Goal: Register for event/course

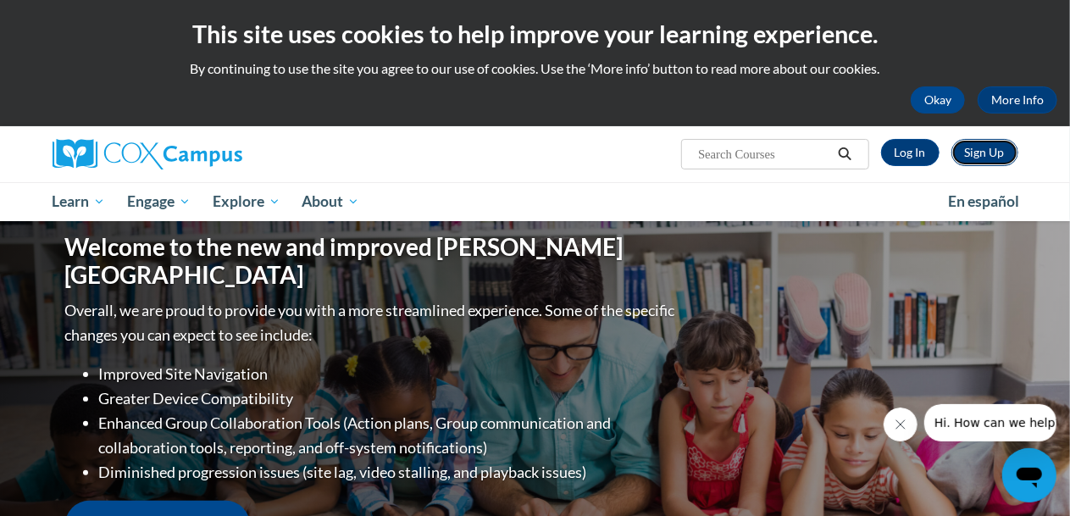
click at [984, 152] on link "Sign Up" at bounding box center [984, 152] width 67 height 27
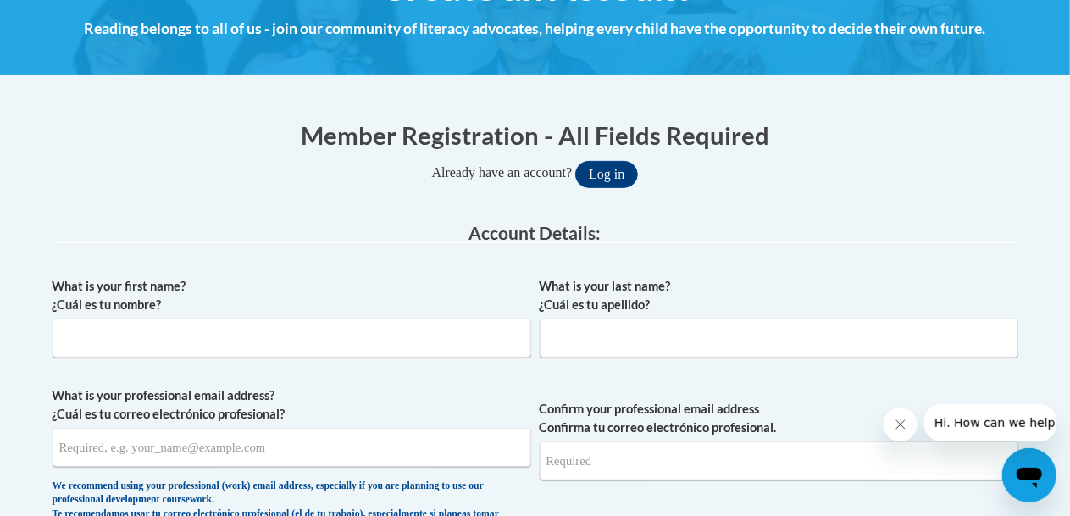
scroll to position [254, 0]
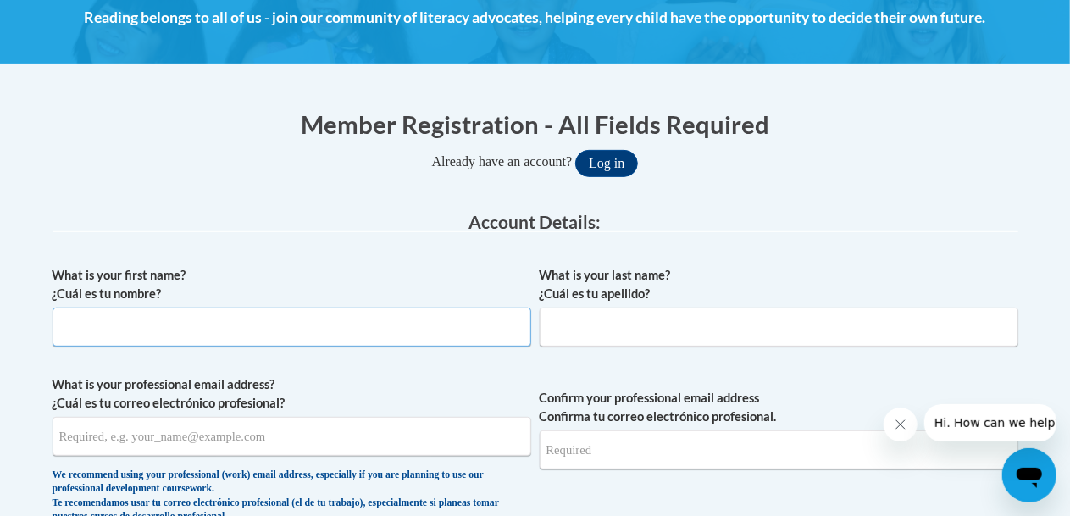
click at [329, 321] on input "What is your first name? ¿Cuál es tu nombre?" at bounding box center [292, 326] width 479 height 39
type input "Brian"
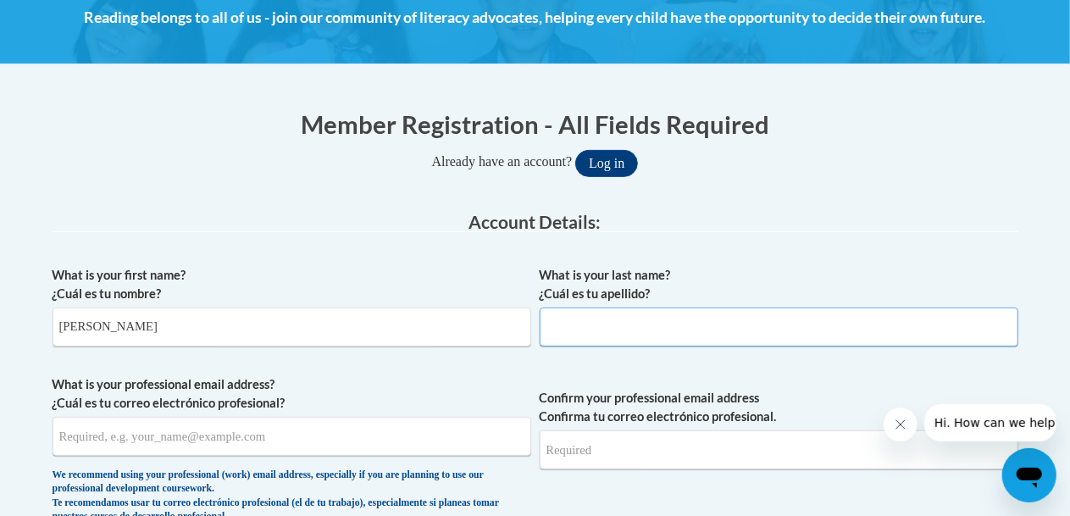
click at [644, 325] on input "What is your last name? ¿Cuál es tu apellido?" at bounding box center [779, 326] width 479 height 39
type input "Holm"
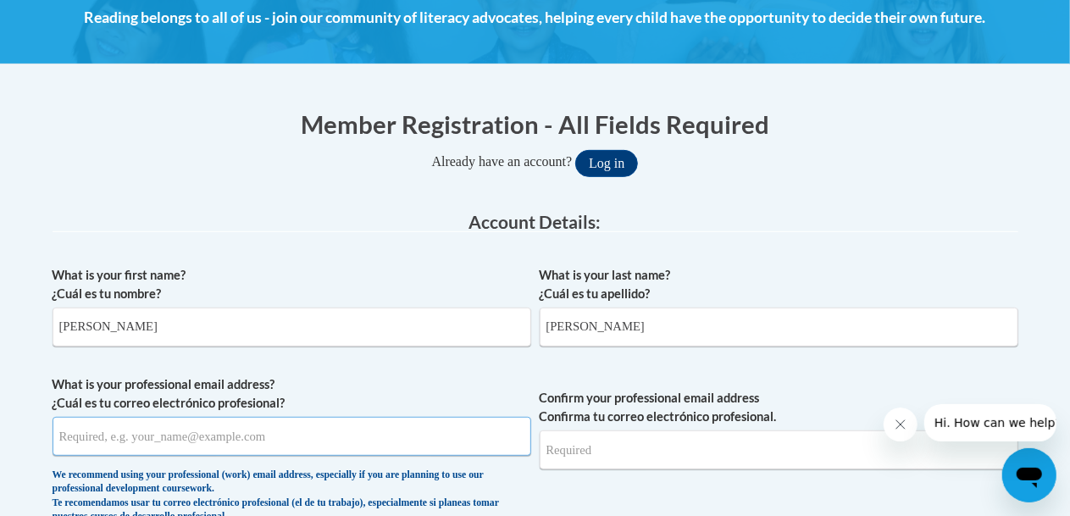
click at [368, 446] on input "What is your professional email address? ¿Cuál es tu correo electrónico profesi…" at bounding box center [292, 436] width 479 height 39
type input "brian.holm@trschools.k12.wi.us"
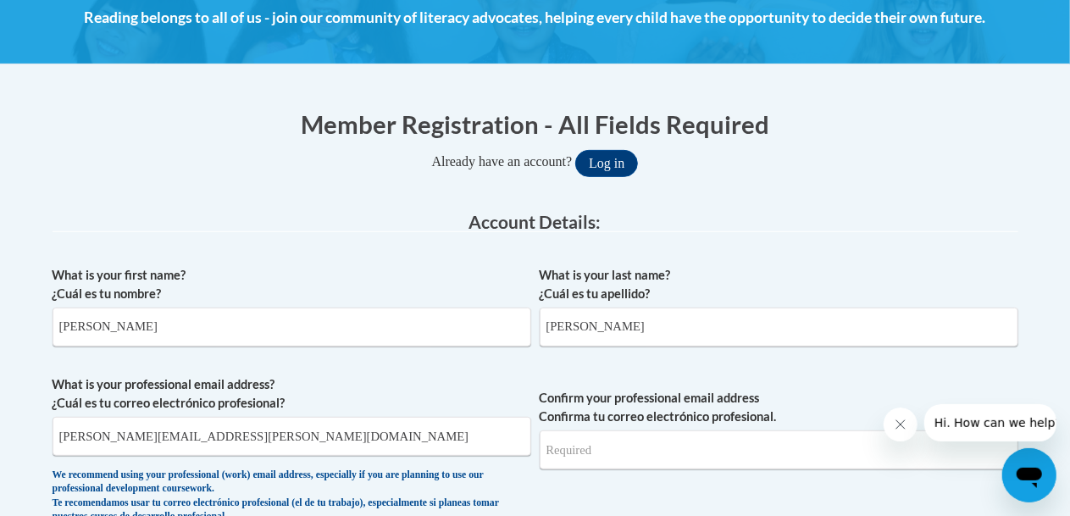
type input "brian.holm@trschools.k12.wi.us"
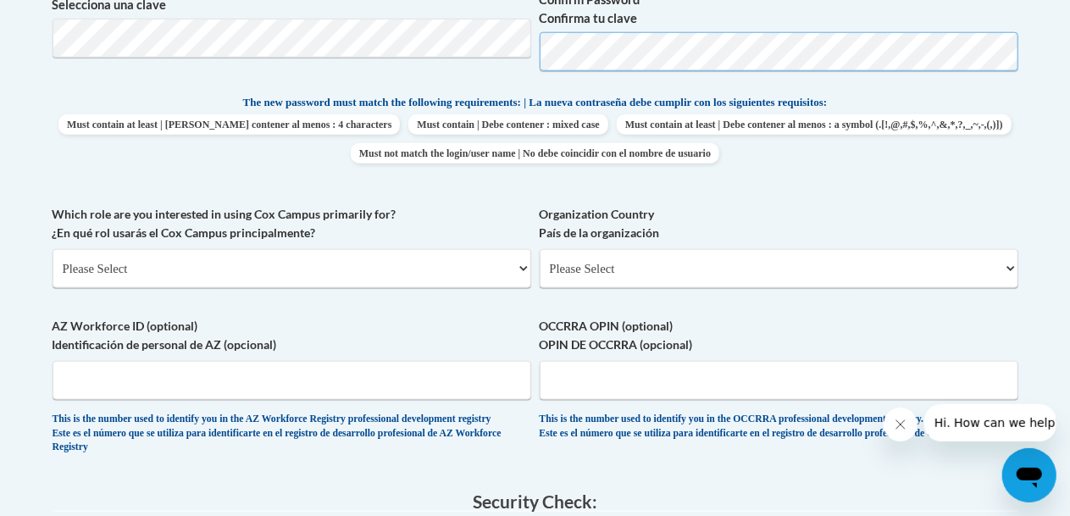
scroll to position [828, 0]
click at [317, 266] on select "Please Select College/University | Colegio/Universidad Community/Nonprofit Part…" at bounding box center [292, 267] width 479 height 39
select select "fbf2d438-af2f-41f8-98f1-81c410e29de3"
click at [53, 248] on select "Please Select College/University | Colegio/Universidad Community/Nonprofit Part…" at bounding box center [292, 267] width 479 height 39
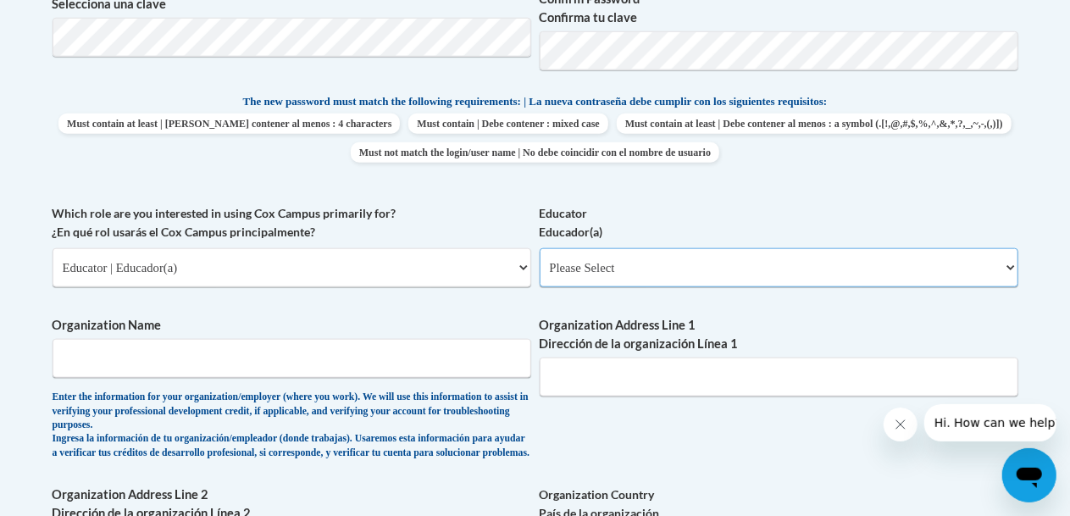
click at [600, 268] on select "Please Select Early Learning/Daycare Teacher/Family Home Care Provider | Maestr…" at bounding box center [779, 267] width 479 height 39
select select "8e40623d-54d0-45cd-9f92-5df65cd3f8cf"
click at [540, 248] on select "Please Select Early Learning/Daycare Teacher/Family Home Care Provider | Maestr…" at bounding box center [779, 267] width 479 height 39
click at [300, 369] on input "Organization Name" at bounding box center [292, 358] width 479 height 39
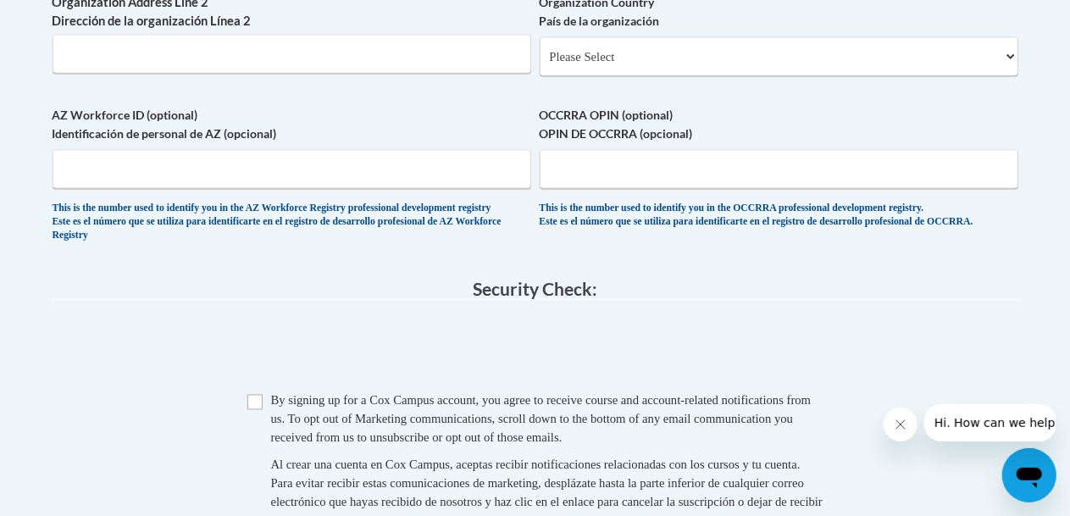
scroll to position [1330, 0]
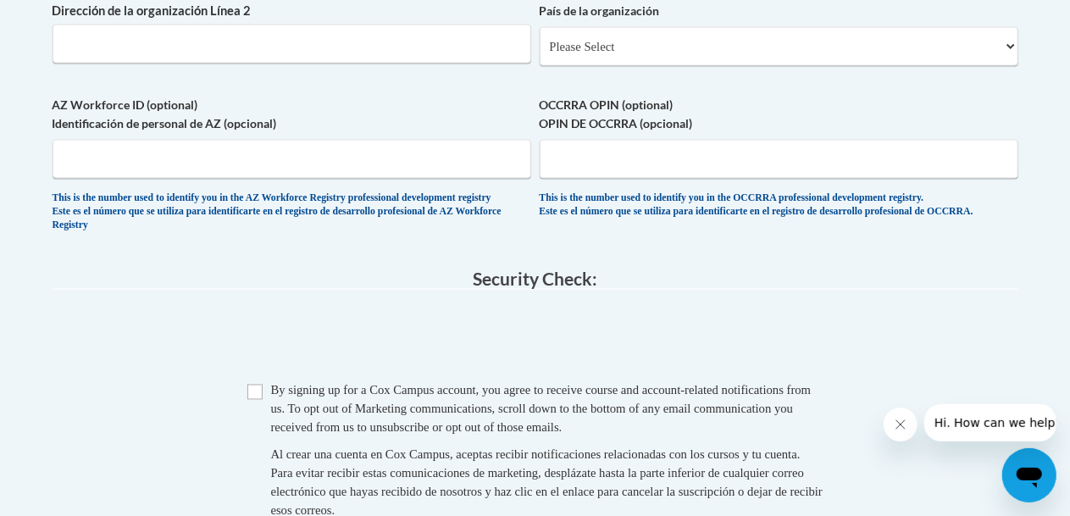
type input "Two Rivers School District"
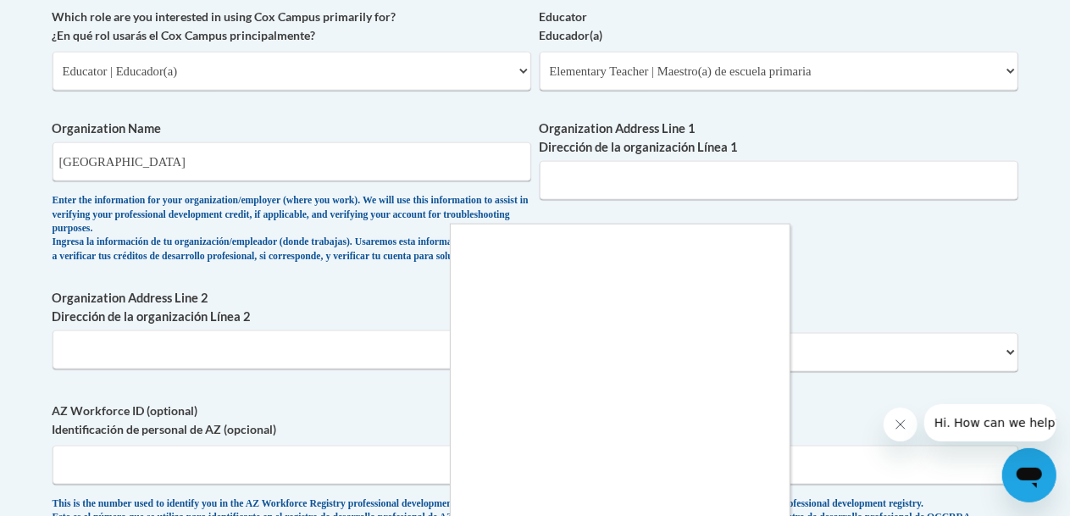
scroll to position [1023, 0]
click at [608, 175] on div at bounding box center [535, 258] width 1070 height 516
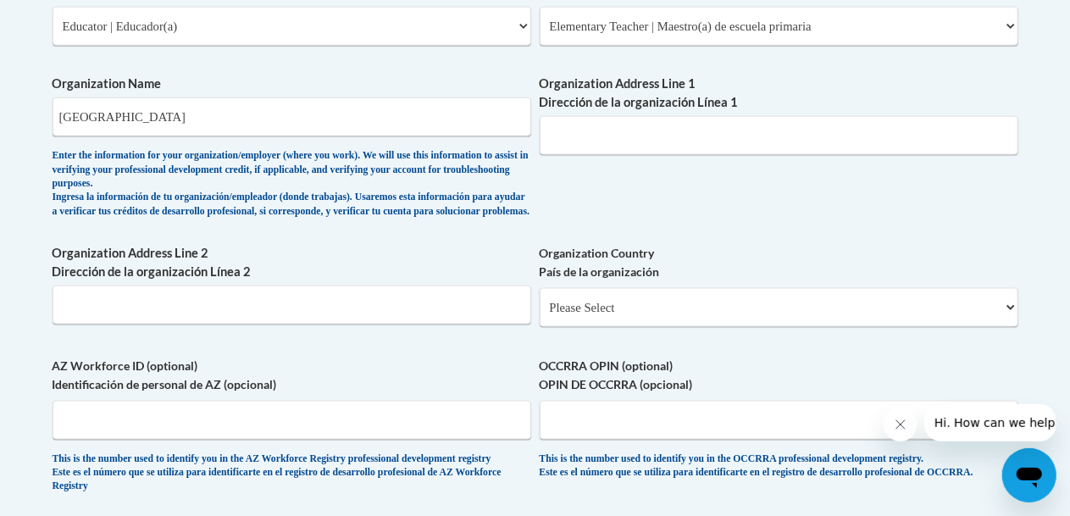
scroll to position [1066, 0]
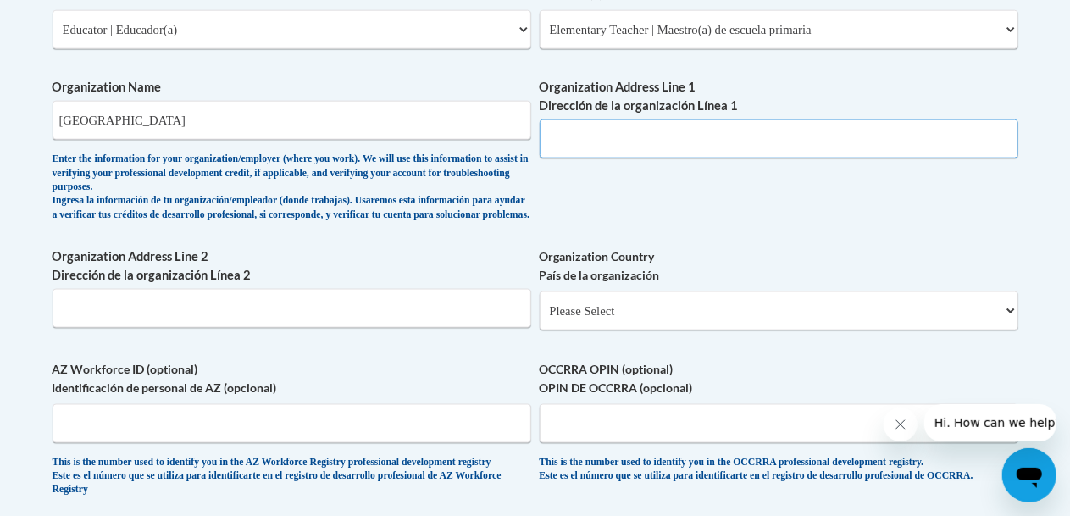
click at [651, 143] on input "Organization Address Line 1 Dirección de la organización Línea 1" at bounding box center [779, 138] width 479 height 39
paste input "4519 Lincoln Ave"
type input "4519 Lincoln Ave"
click at [294, 328] on input "Organization Address Line 2 Dirección de la organización Línea 2" at bounding box center [292, 308] width 479 height 39
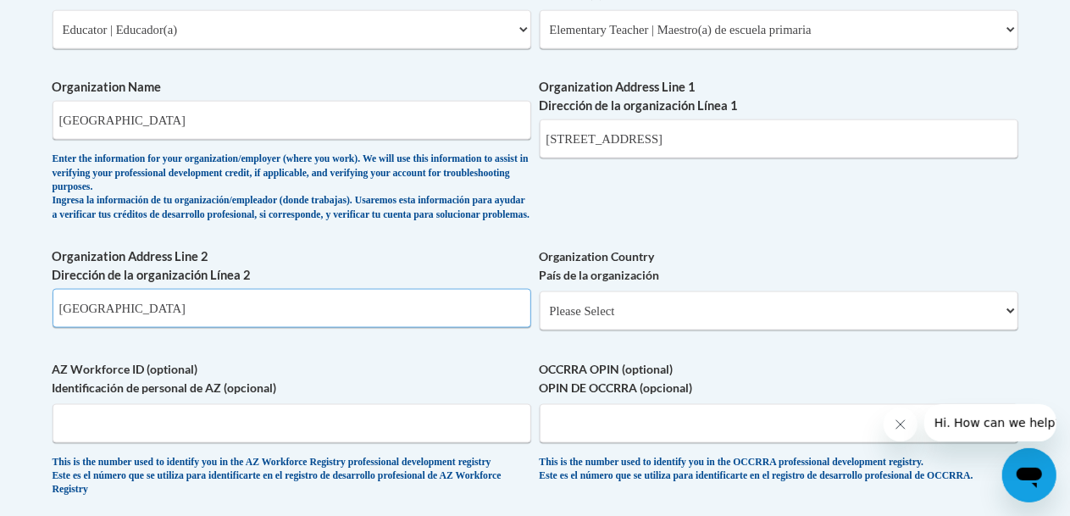
type input "Two Rivers, WI 54241"
click at [587, 328] on select "Please Select United States | Estados Unidos Outside of the United States | Fue…" at bounding box center [779, 310] width 479 height 39
select select "ad49bcad-a171-4b2e-b99c-48b446064914"
click at [540, 291] on select "Please Select United States | Estados Unidos Outside of the United States | Fue…" at bounding box center [779, 310] width 479 height 39
select select
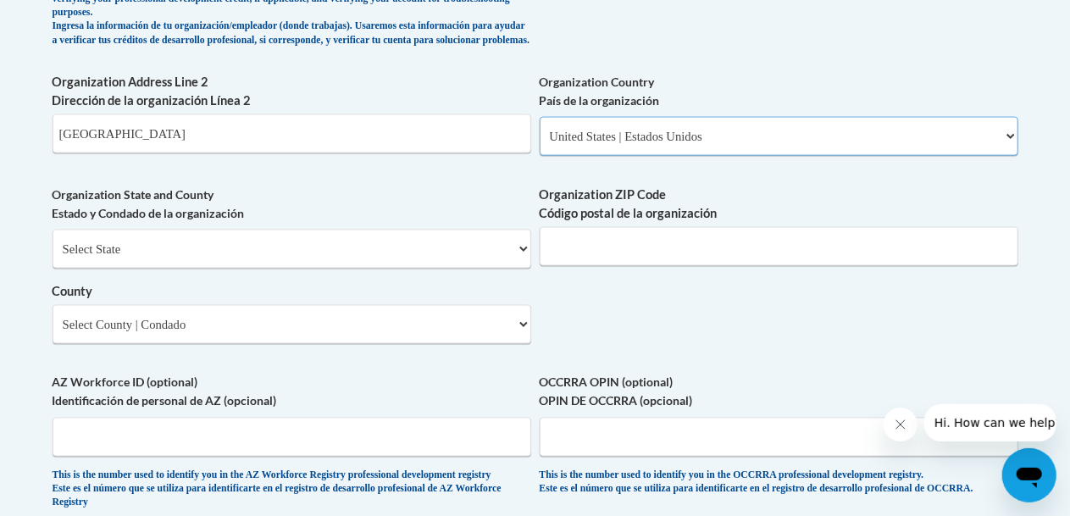
scroll to position [1241, 0]
click at [416, 263] on select "Select State Alabama Alaska Arizona Arkansas California Colorado Connecticut De…" at bounding box center [292, 248] width 479 height 39
select select "Wisconsin"
click at [53, 229] on select "Select State Alabama Alaska Arizona Arkansas California Colorado Connecticut De…" at bounding box center [292, 248] width 479 height 39
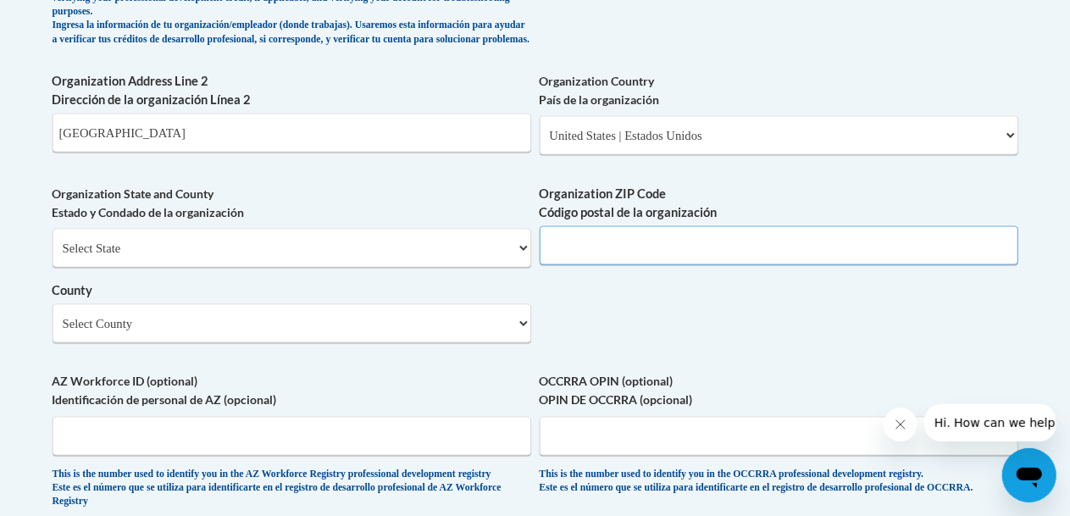
click at [695, 255] on input "Organization ZIP Code Código postal de la organización" at bounding box center [779, 245] width 479 height 39
type input "54241"
click at [305, 141] on input "Two Rivers, WI 54241" at bounding box center [292, 132] width 479 height 39
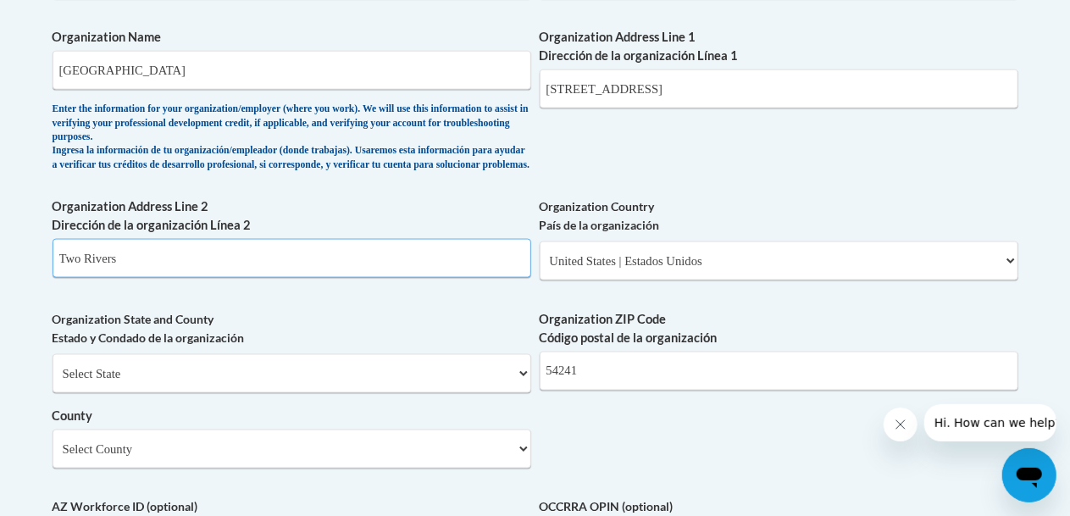
scroll to position [1116, 0]
type input "Two Rivers, WI 54241"
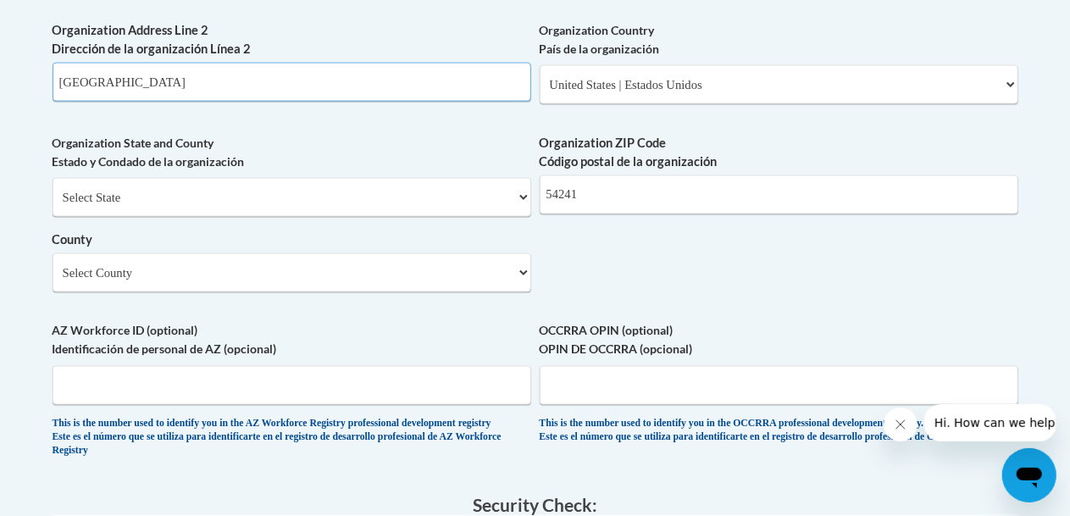
scroll to position [1293, 0]
click at [223, 280] on select "Select County Adams Ashland Barron Bayfield Brown Buffalo Burnett Calumet Chipp…" at bounding box center [292, 271] width 479 height 39
select select "Manitowoc"
click at [53, 252] on select "Select County Adams Ashland Barron Bayfield Brown Buffalo Burnett Calumet Chipp…" at bounding box center [292, 271] width 479 height 39
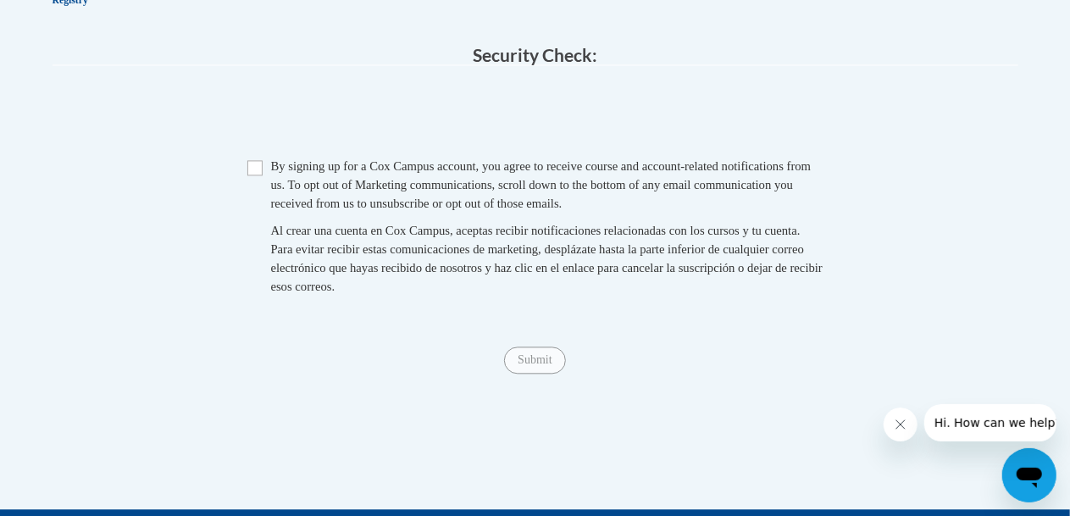
scroll to position [1747, 0]
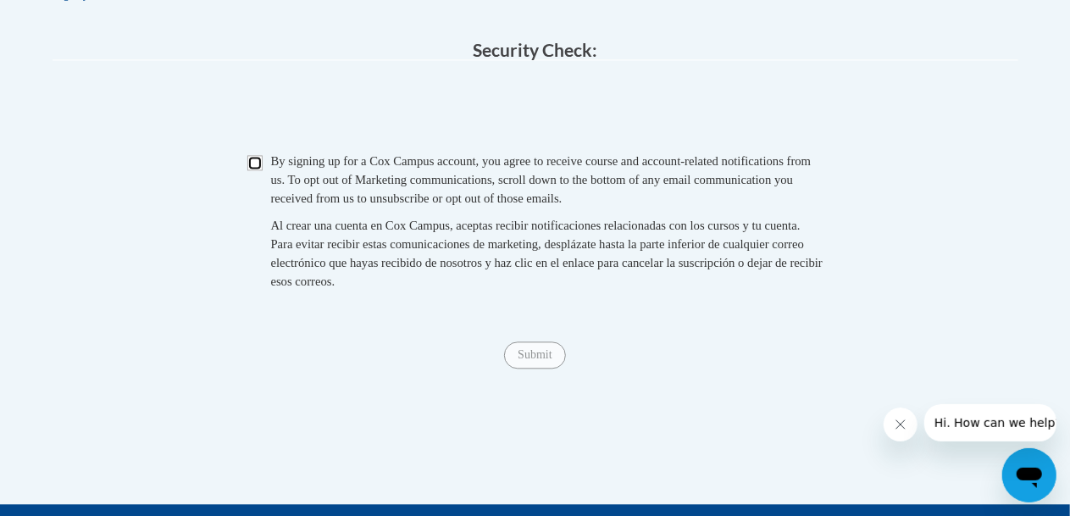
click at [255, 170] on input "Checkbox" at bounding box center [254, 162] width 15 height 15
checkbox input "true"
click at [546, 368] on input "Submit" at bounding box center [534, 354] width 61 height 27
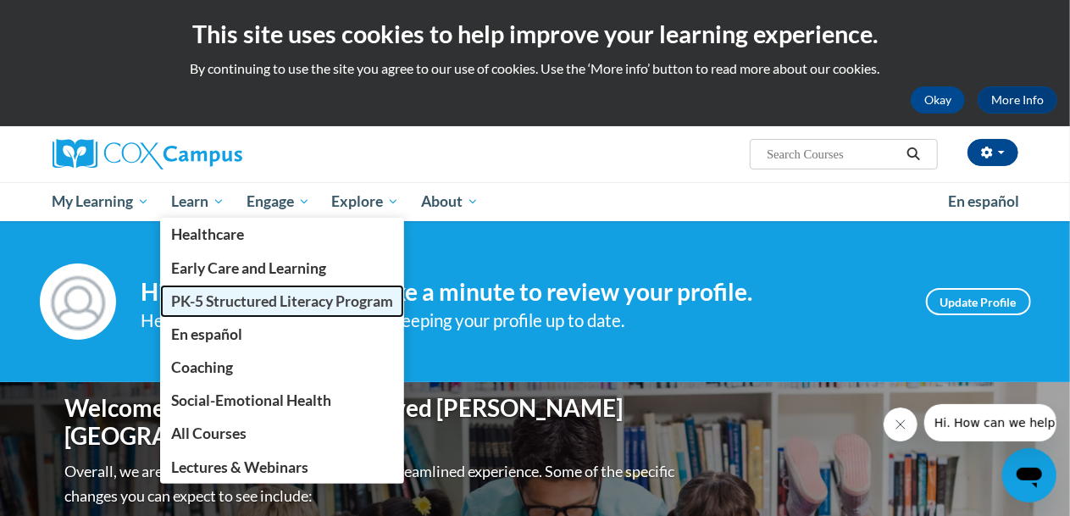
click at [237, 303] on span "PK-5 Structured Literacy Program" at bounding box center [282, 301] width 222 height 18
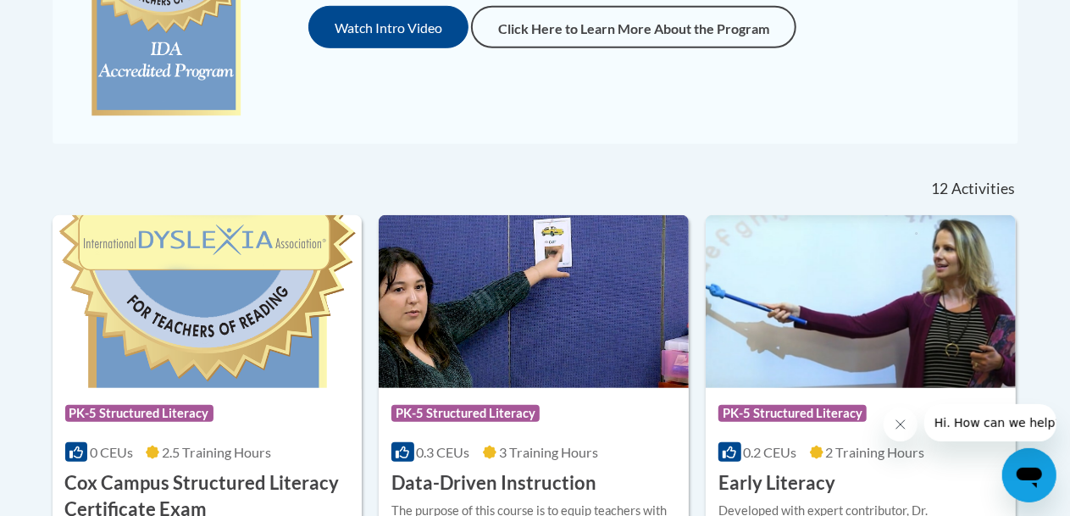
scroll to position [308, 0]
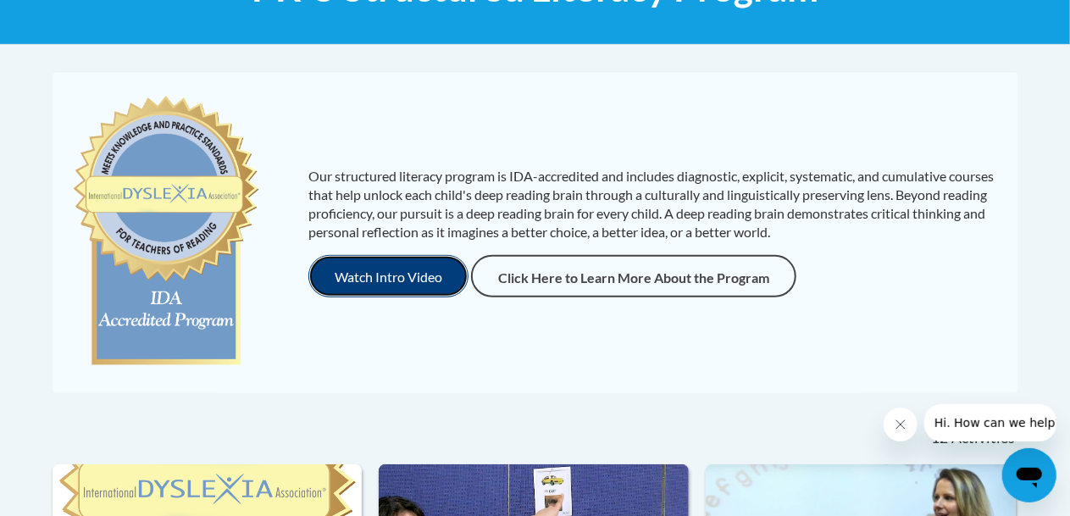
click at [335, 277] on button "Watch Intro Video" at bounding box center [388, 276] width 160 height 42
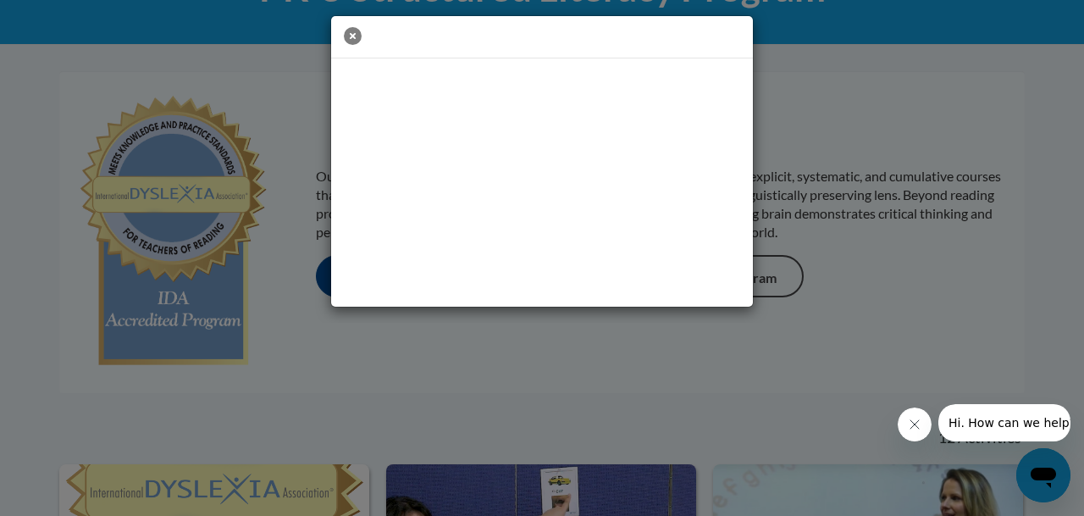
click at [353, 38] on icon "button" at bounding box center [353, 36] width 18 height 18
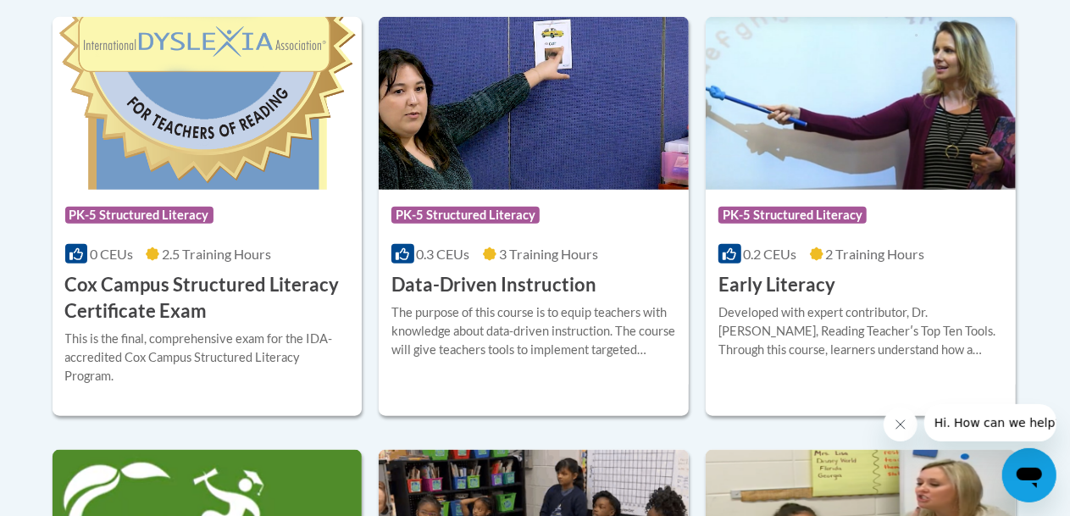
scroll to position [789, 0]
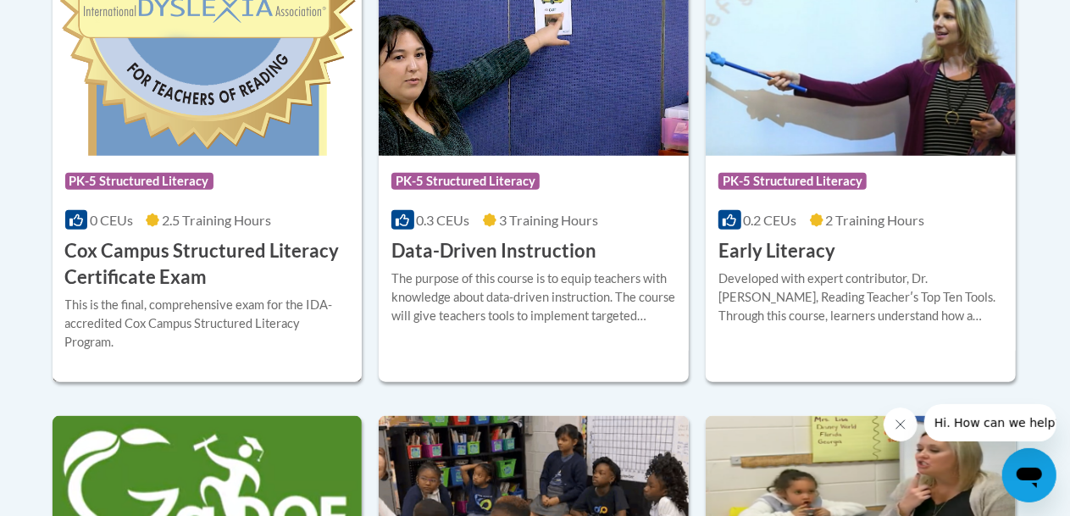
click at [213, 108] on img at bounding box center [208, 69] width 310 height 173
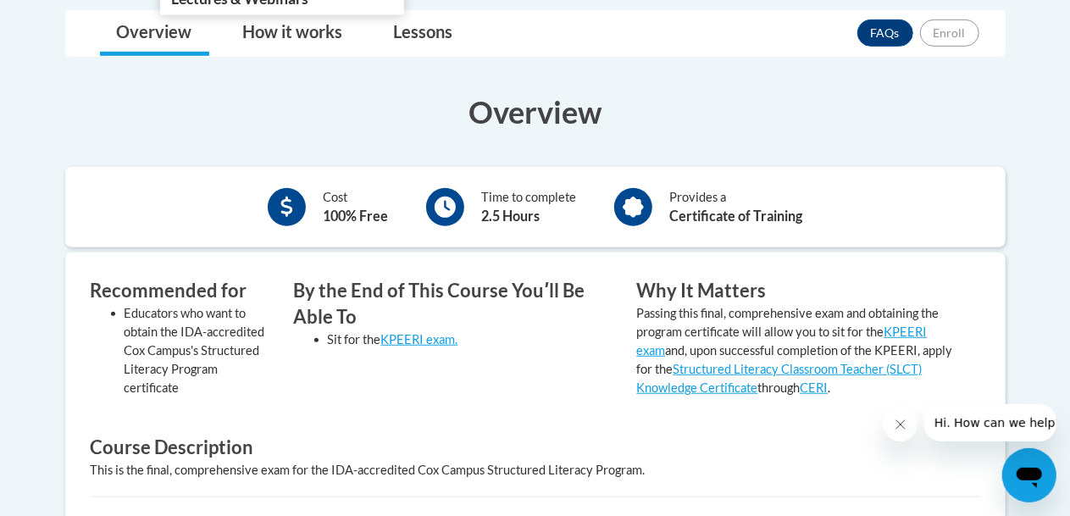
scroll to position [471, 0]
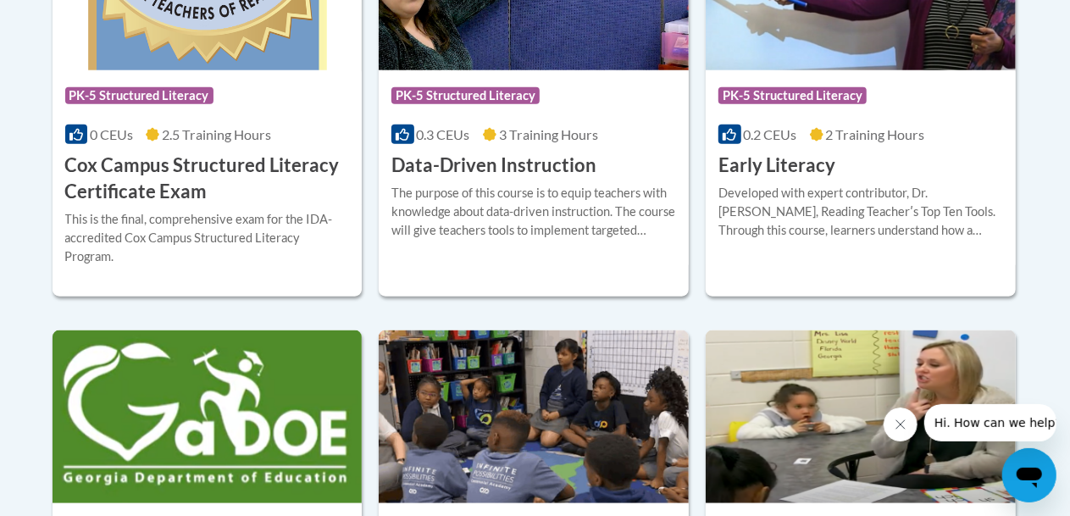
scroll to position [786, 0]
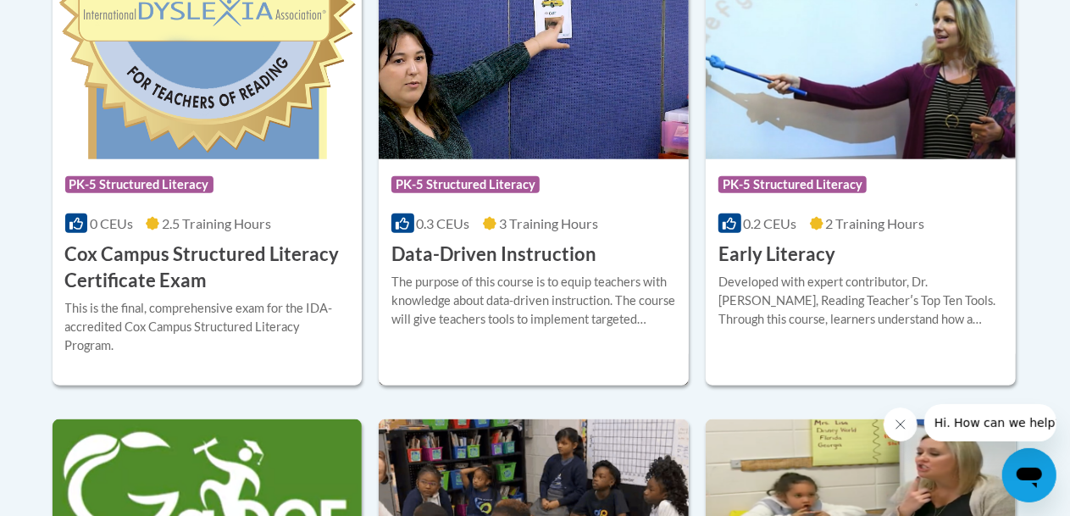
click at [591, 156] on img at bounding box center [534, 72] width 310 height 173
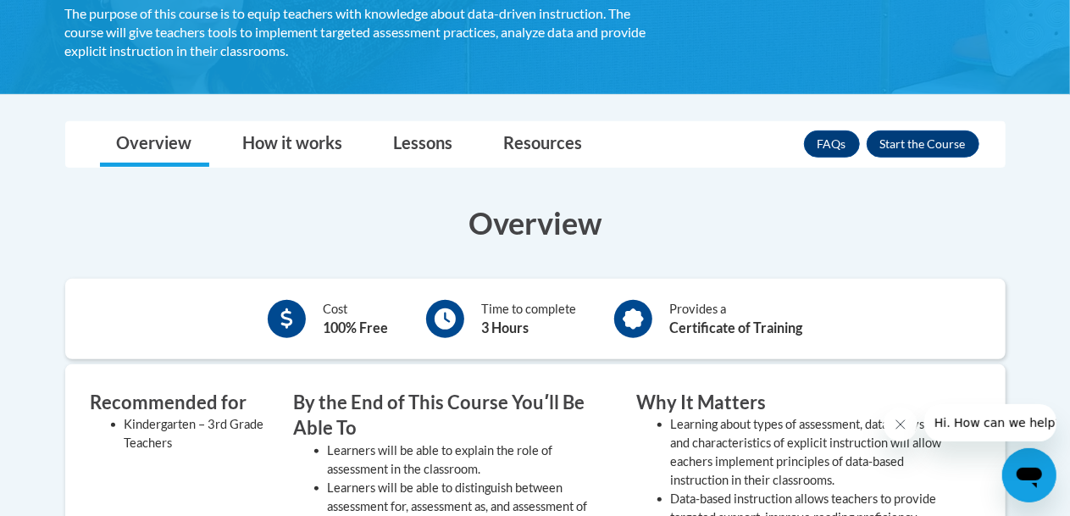
scroll to position [341, 0]
